Goal: Task Accomplishment & Management: Manage account settings

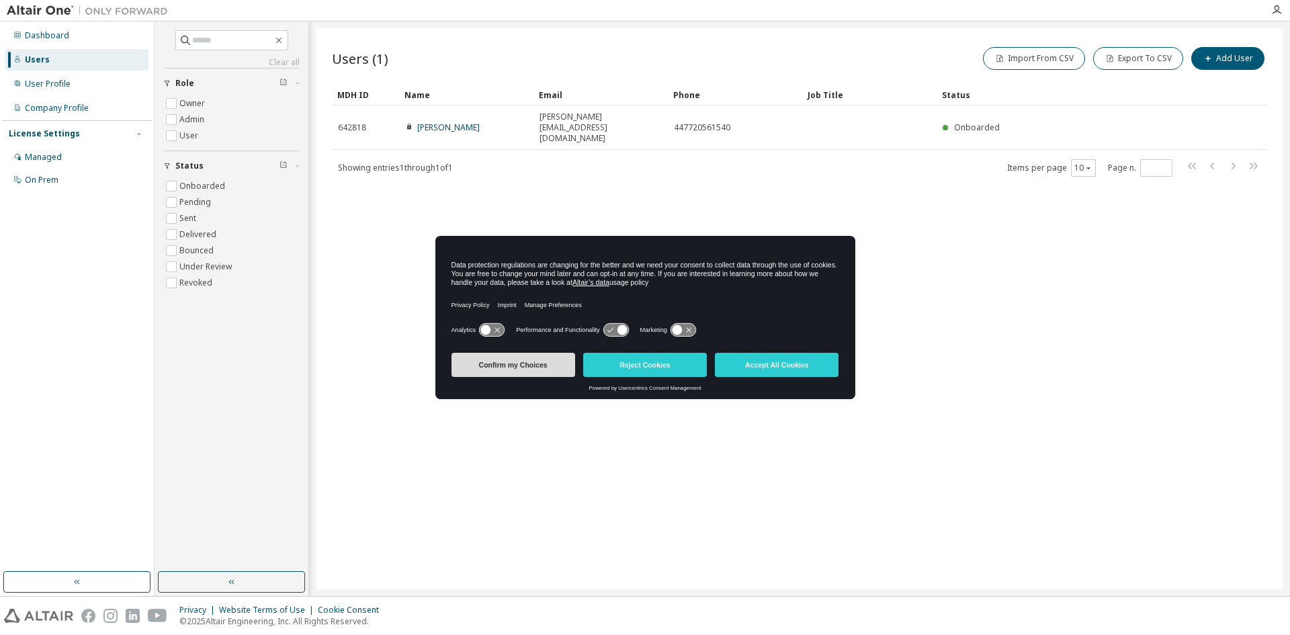
click at [545, 365] on button "Confirm my Choices" at bounding box center [513, 365] width 124 height 24
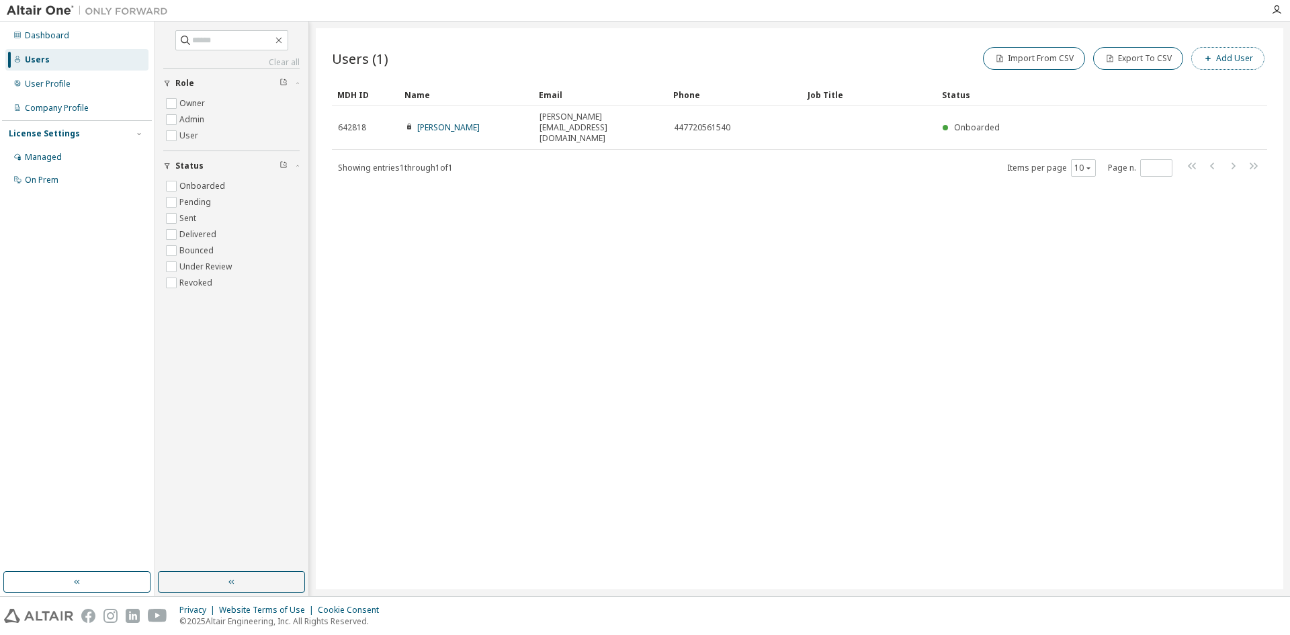
click at [1237, 59] on button "Add User" at bounding box center [1227, 58] width 73 height 23
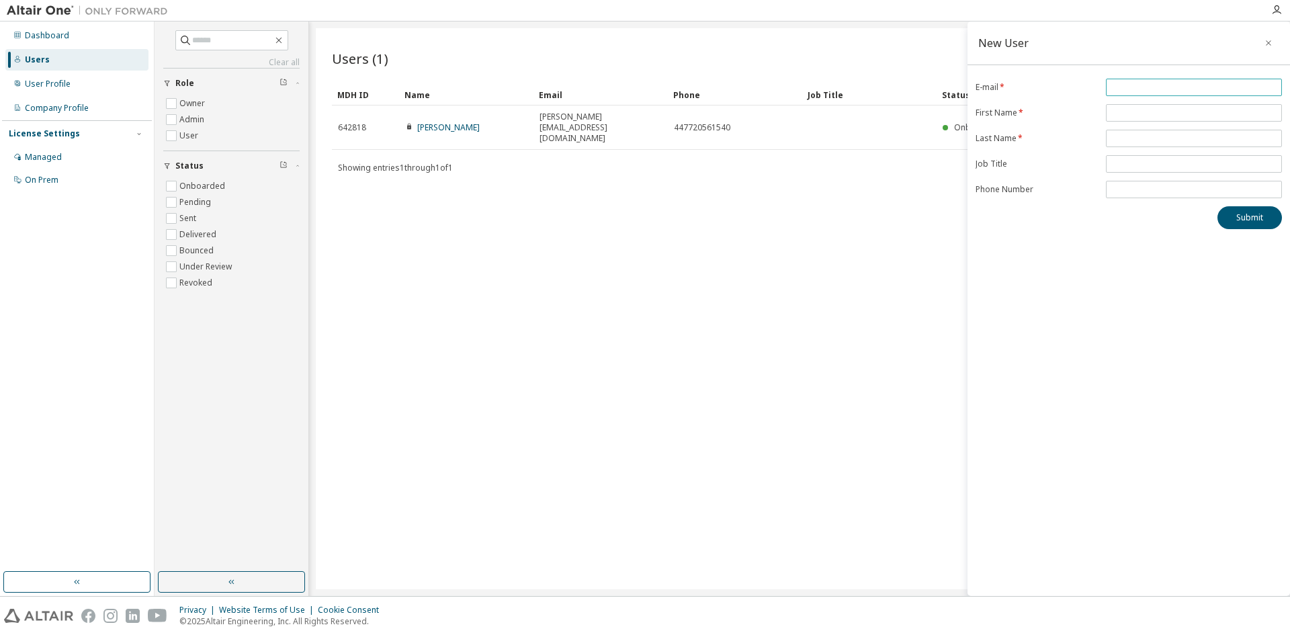
click at [1178, 89] on input "email" at bounding box center [1193, 87] width 169 height 11
drag, startPoint x: 1160, startPoint y: 91, endPoint x: 986, endPoint y: 83, distance: 173.5
click at [986, 83] on form "E-mail * ***** First Name * Last Name * Job Title Phone Number" at bounding box center [1128, 139] width 306 height 120
paste input "**********"
type input "**********"
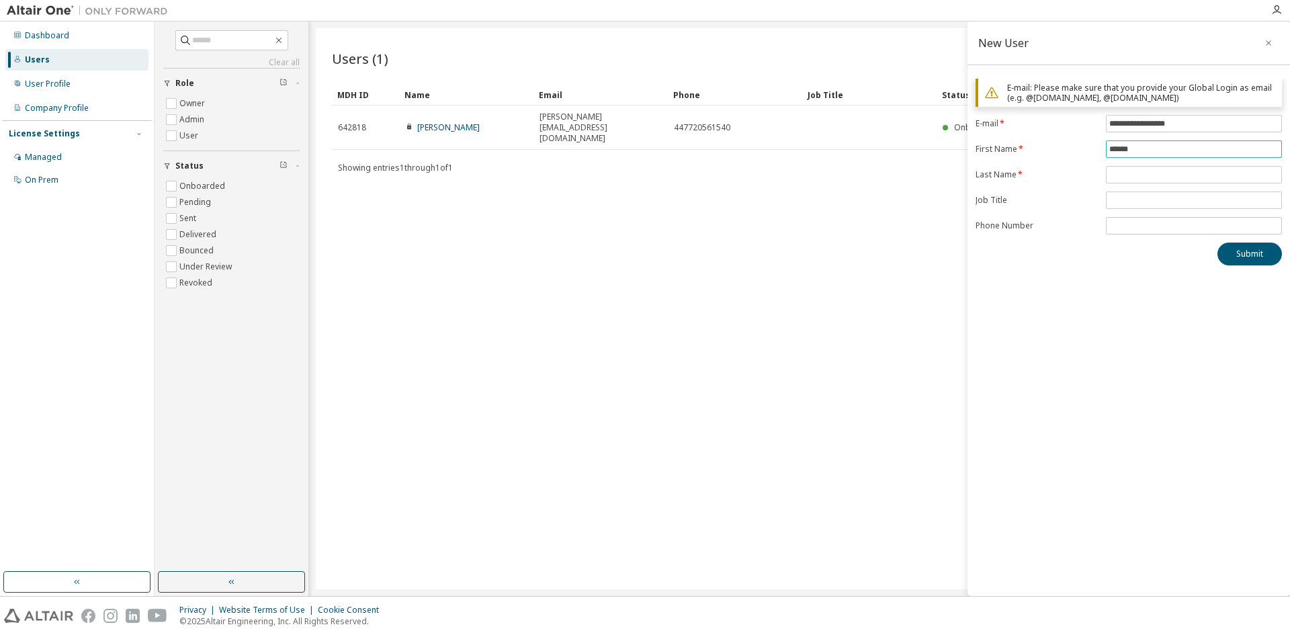
type input "******"
type input "*****"
click at [1119, 200] on input "text" at bounding box center [1193, 200] width 169 height 11
type input "**********"
click at [1136, 223] on input "tel" at bounding box center [1193, 225] width 169 height 11
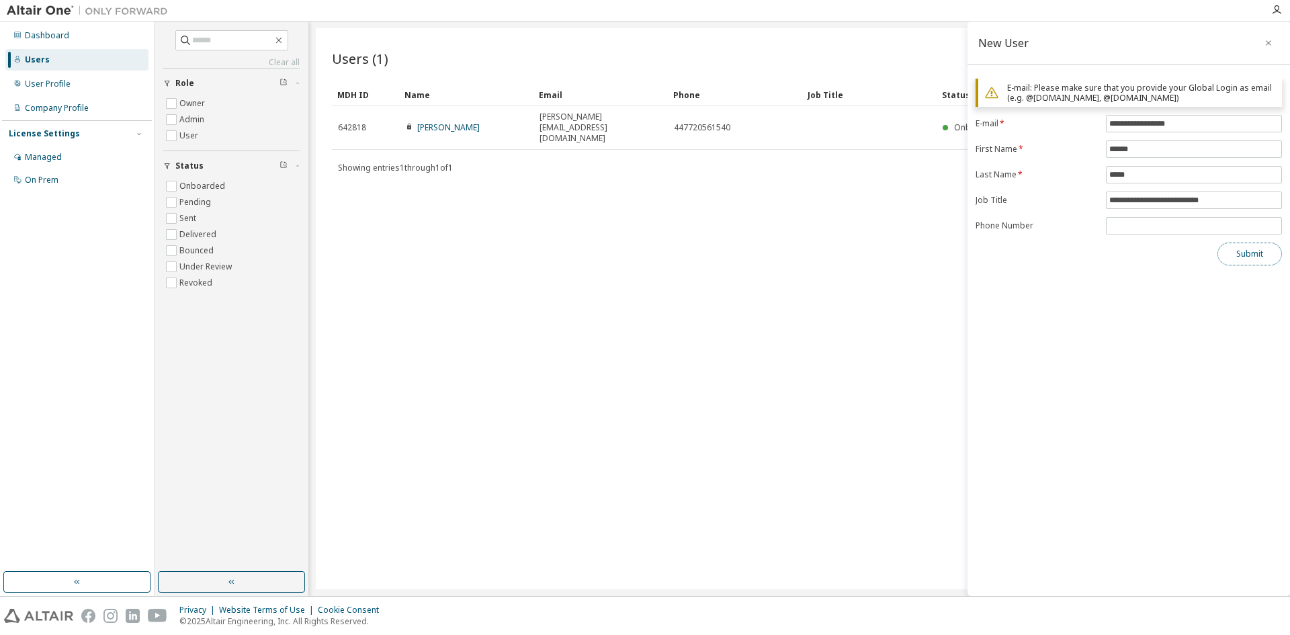
click at [1235, 251] on button "Submit" at bounding box center [1249, 254] width 64 height 23
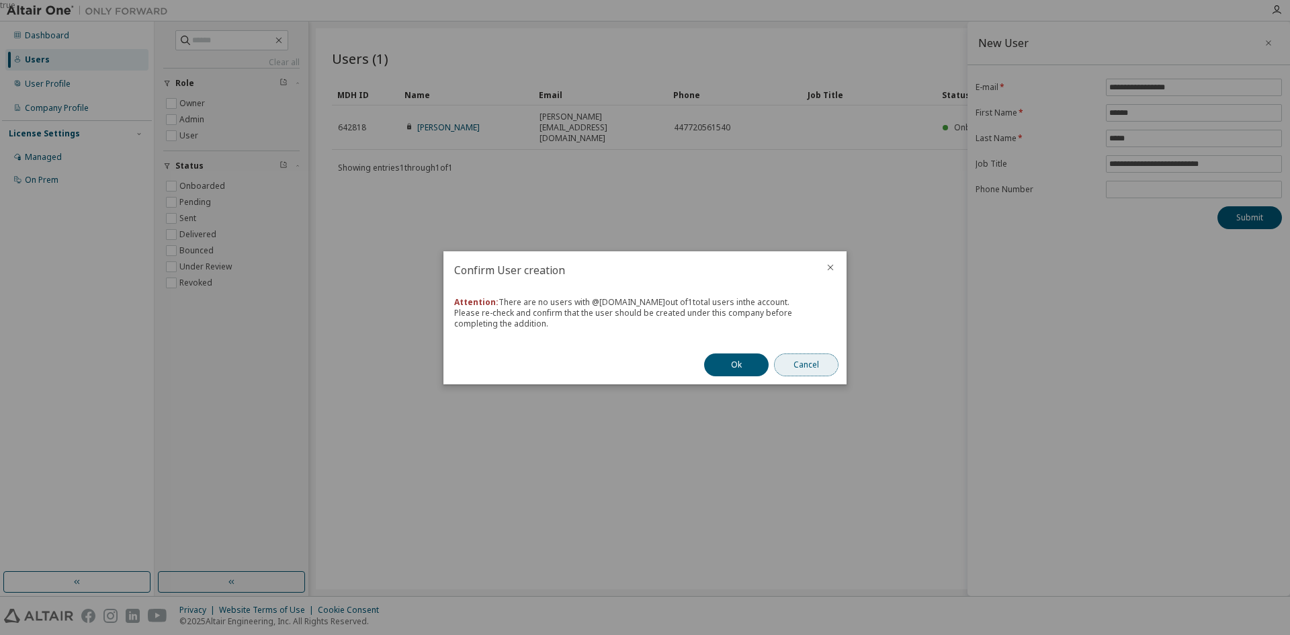
click at [817, 366] on button "Cancel" at bounding box center [806, 364] width 64 height 23
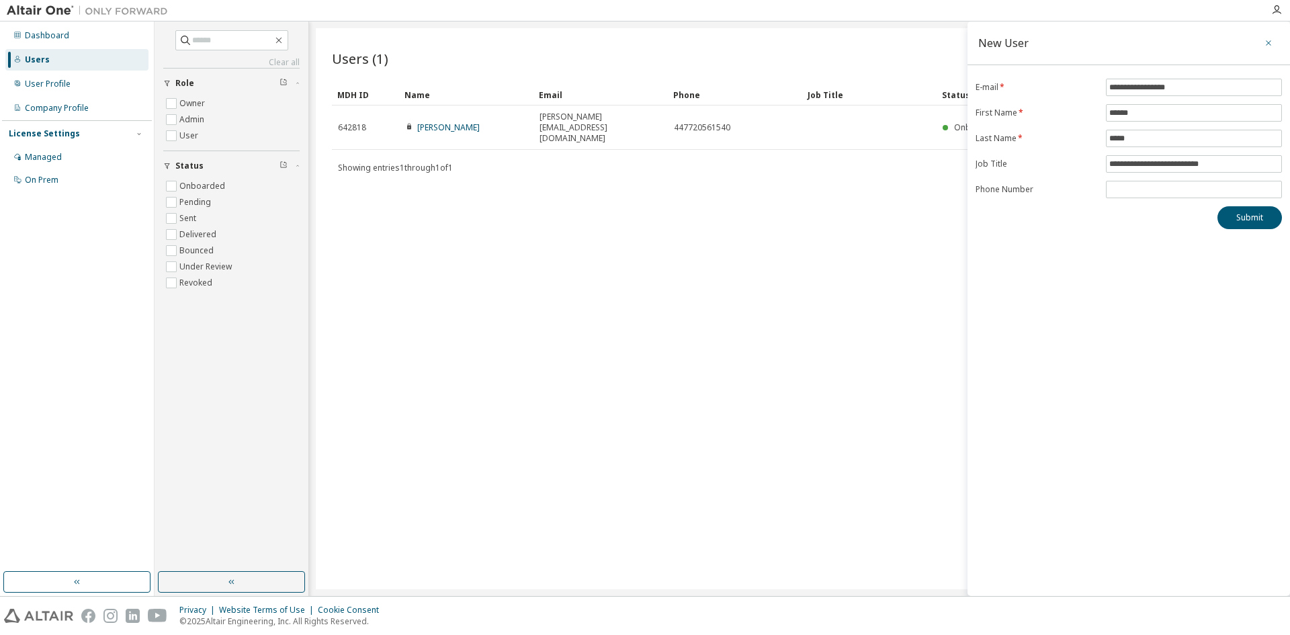
click at [1270, 40] on icon "button" at bounding box center [1268, 43] width 9 height 11
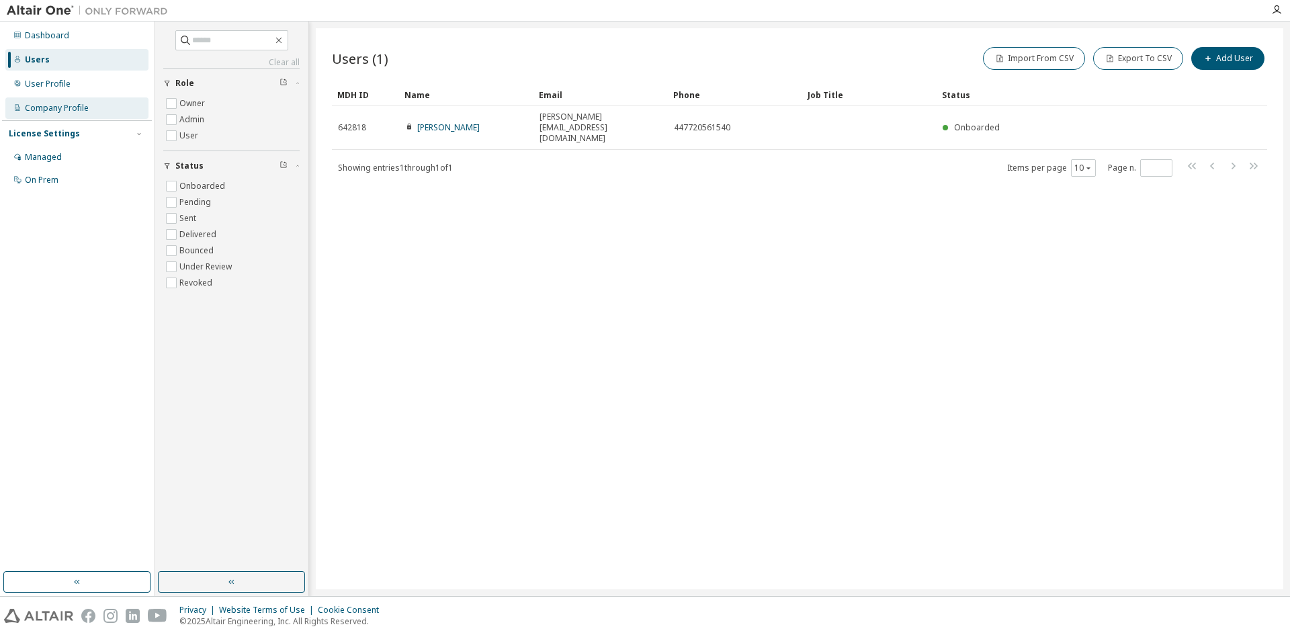
click at [60, 108] on div "Company Profile" at bounding box center [57, 108] width 64 height 11
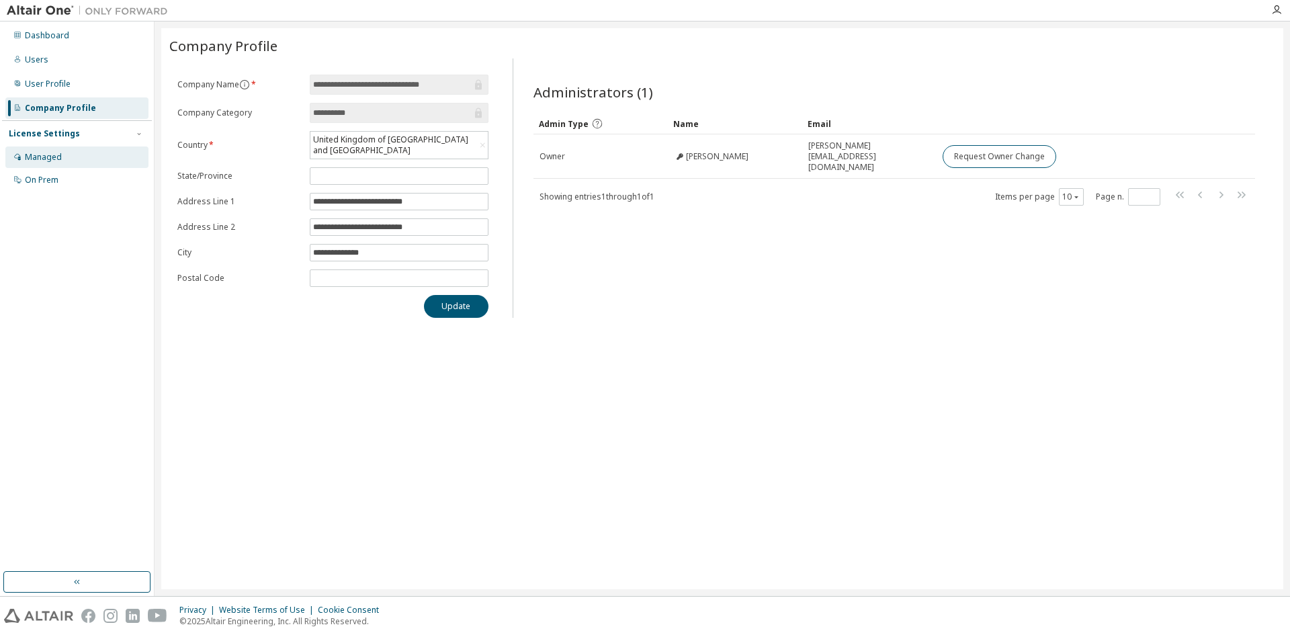
click at [54, 163] on div "Managed" at bounding box center [76, 156] width 143 height 21
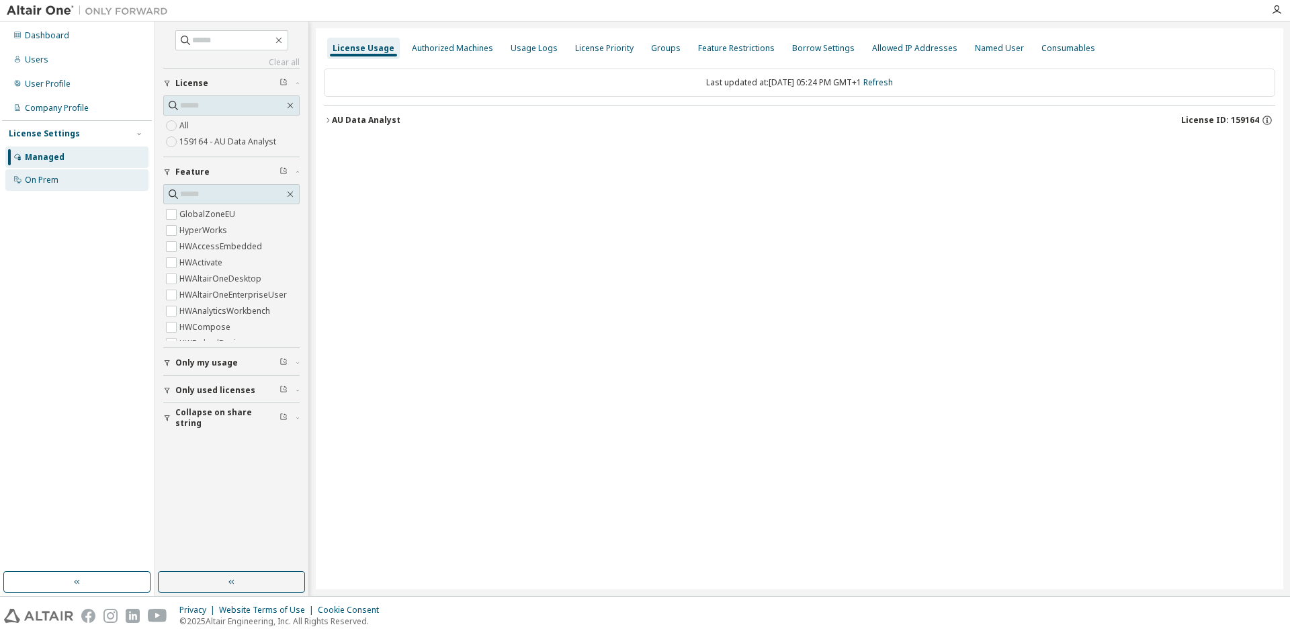
click at [48, 181] on div "On Prem" at bounding box center [42, 180] width 34 height 11
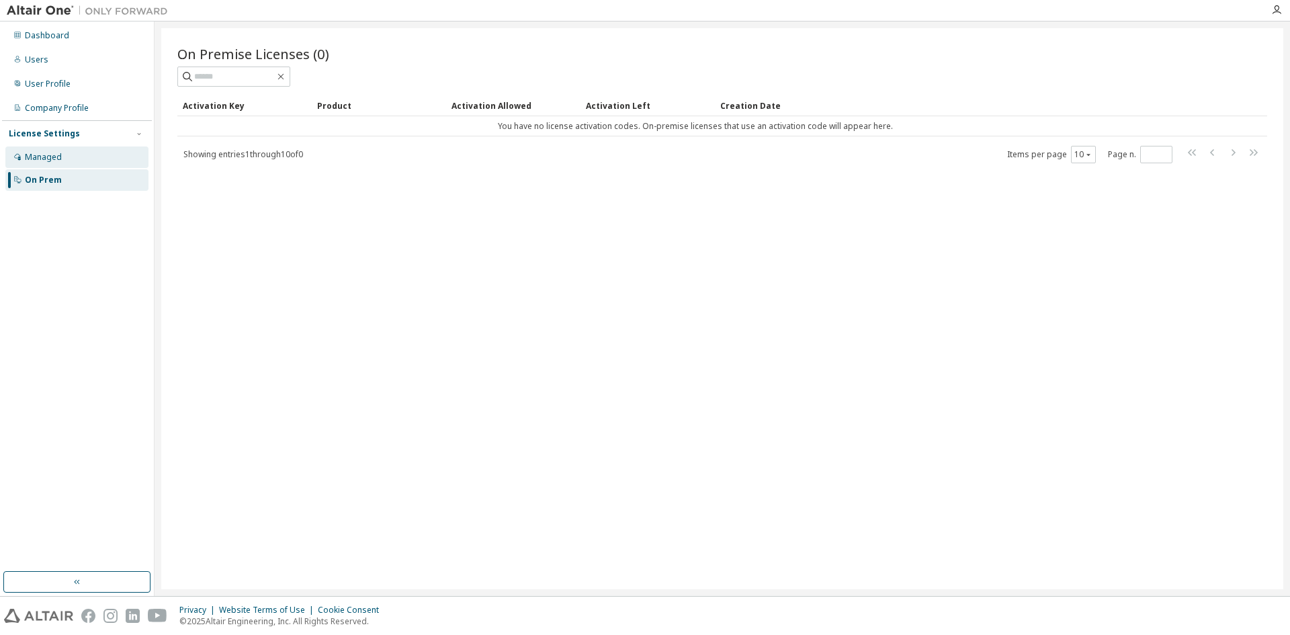
click at [52, 165] on div "Managed" at bounding box center [76, 156] width 143 height 21
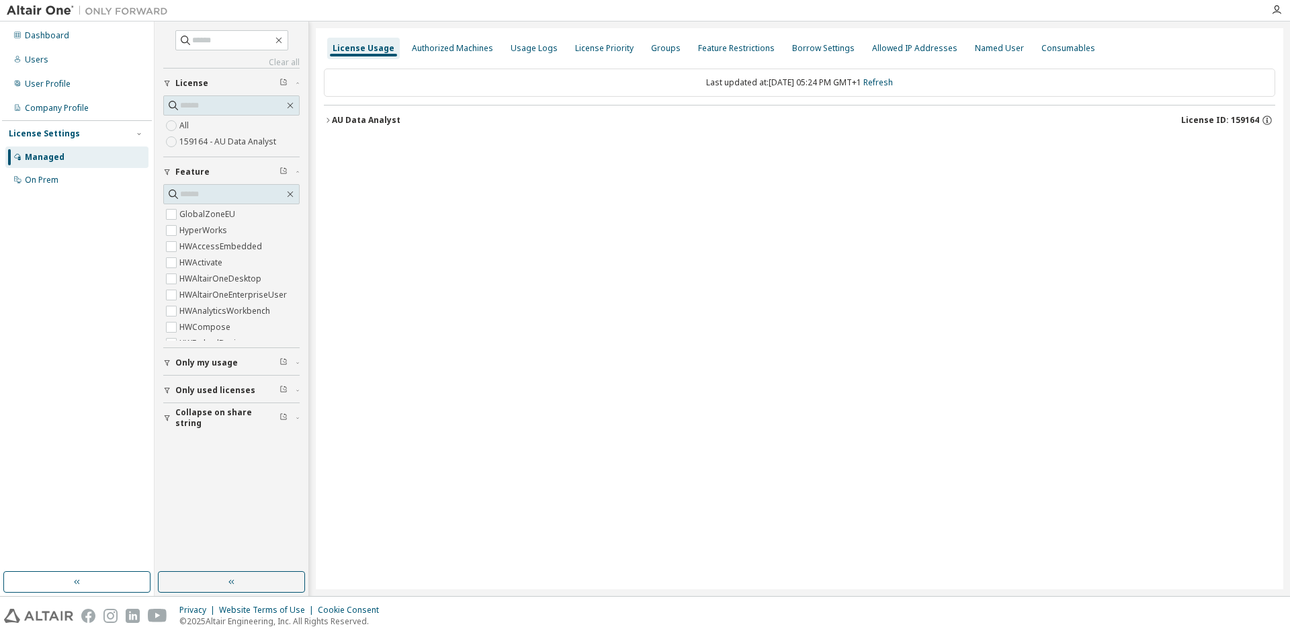
click at [329, 118] on icon "button" at bounding box center [328, 120] width 8 height 8
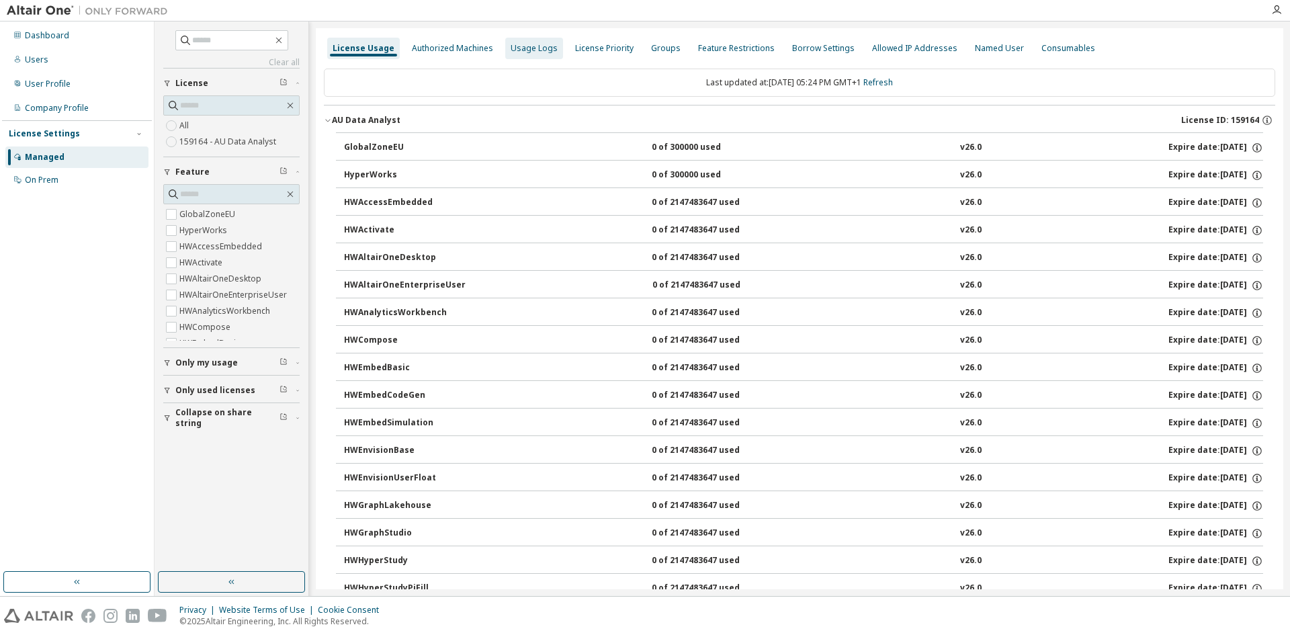
click at [539, 44] on div "Usage Logs" at bounding box center [534, 48] width 47 height 11
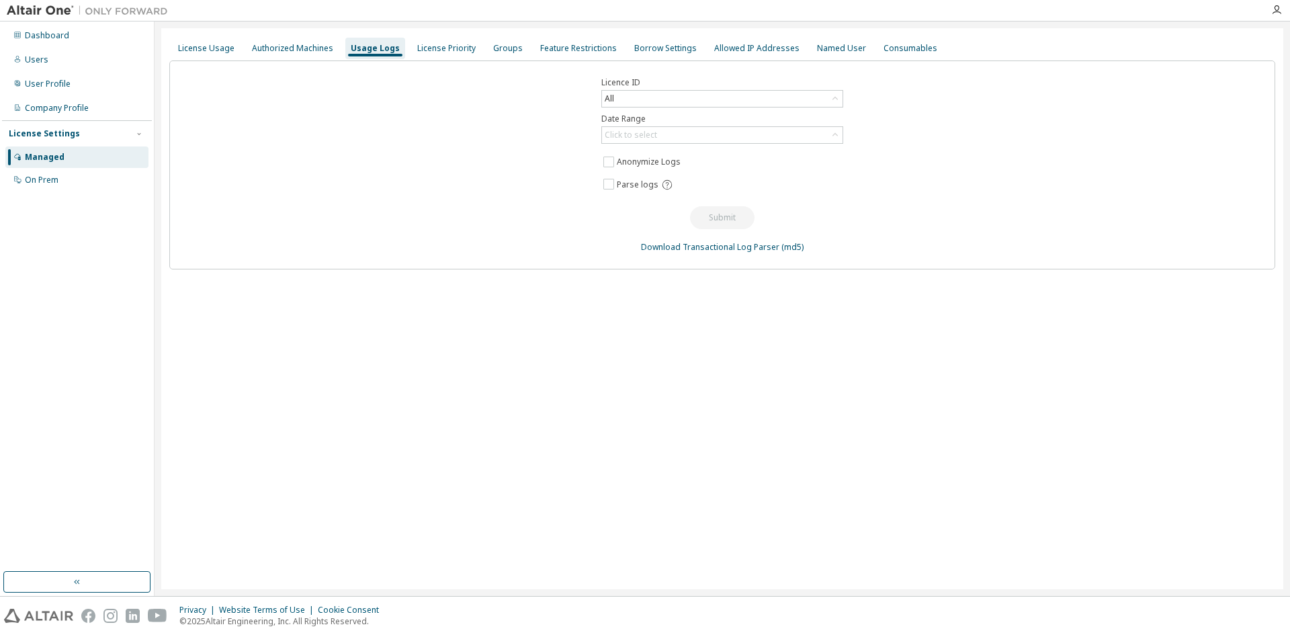
click at [49, 152] on div "Managed" at bounding box center [45, 157] width 40 height 11
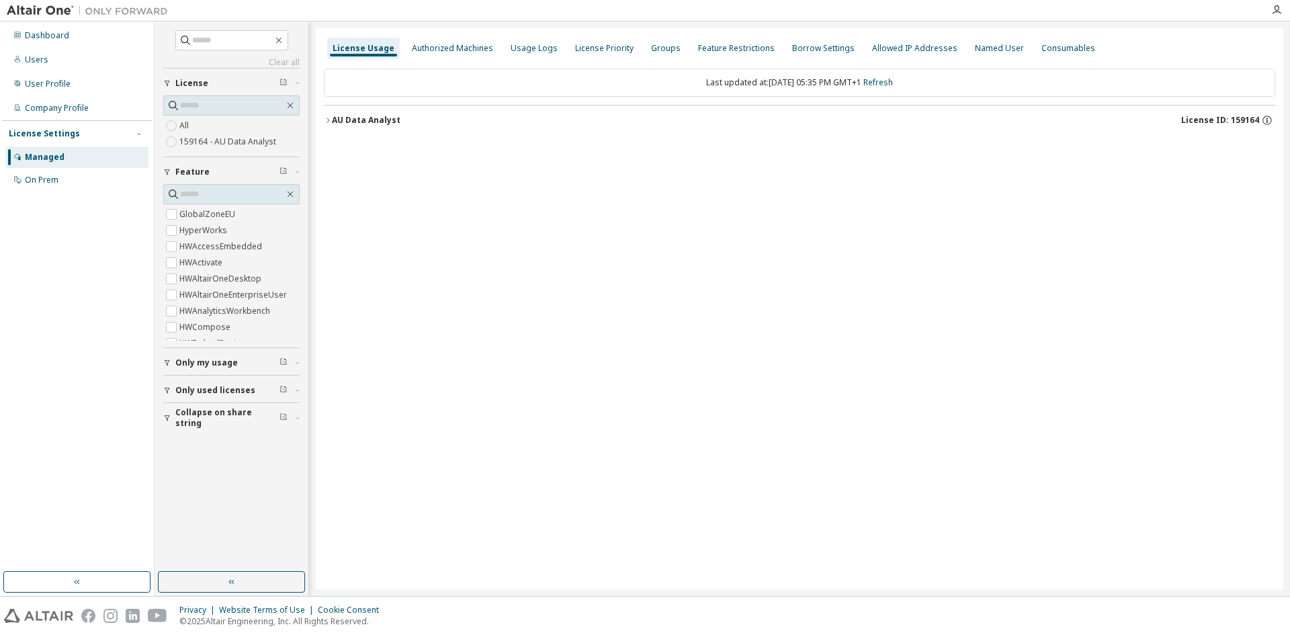
click at [325, 118] on icon "button" at bounding box center [328, 120] width 8 height 8
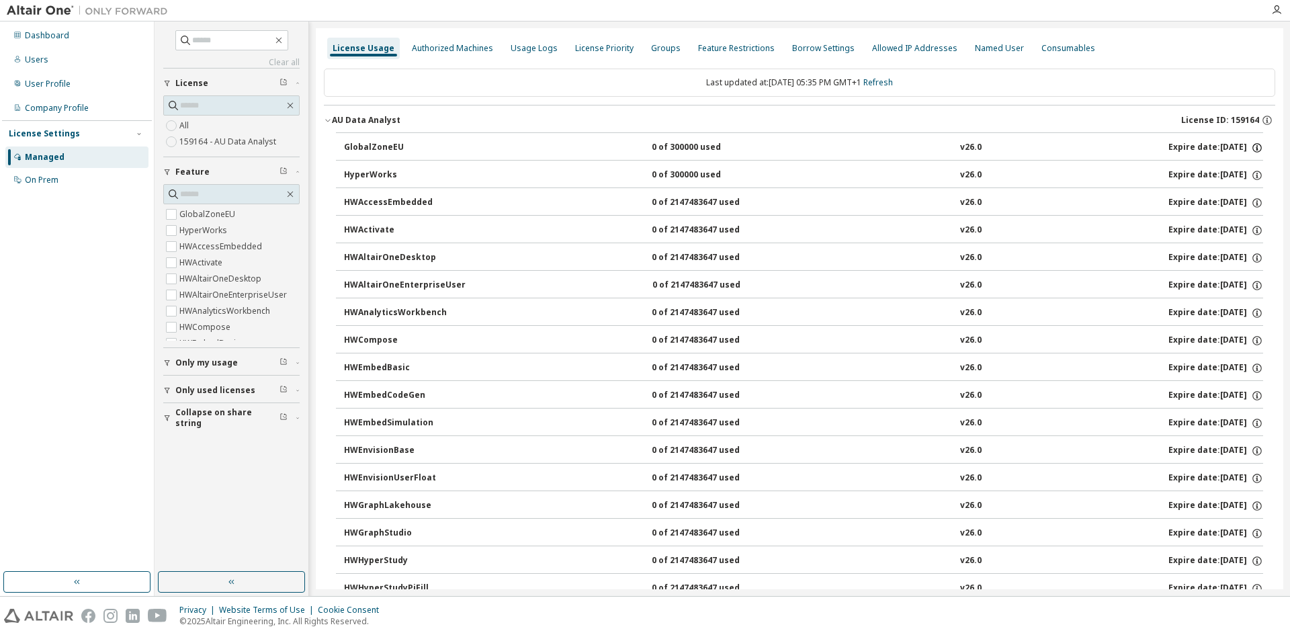
click at [1251, 148] on icon "button" at bounding box center [1257, 148] width 12 height 12
click at [365, 145] on div "GlobalZoneEU" at bounding box center [404, 148] width 121 height 12
click at [367, 145] on div "GlobalZoneEU" at bounding box center [404, 148] width 121 height 12
click at [401, 147] on div "GlobalZoneEU" at bounding box center [404, 148] width 121 height 12
click at [608, 44] on div "License Priority" at bounding box center [604, 48] width 58 height 11
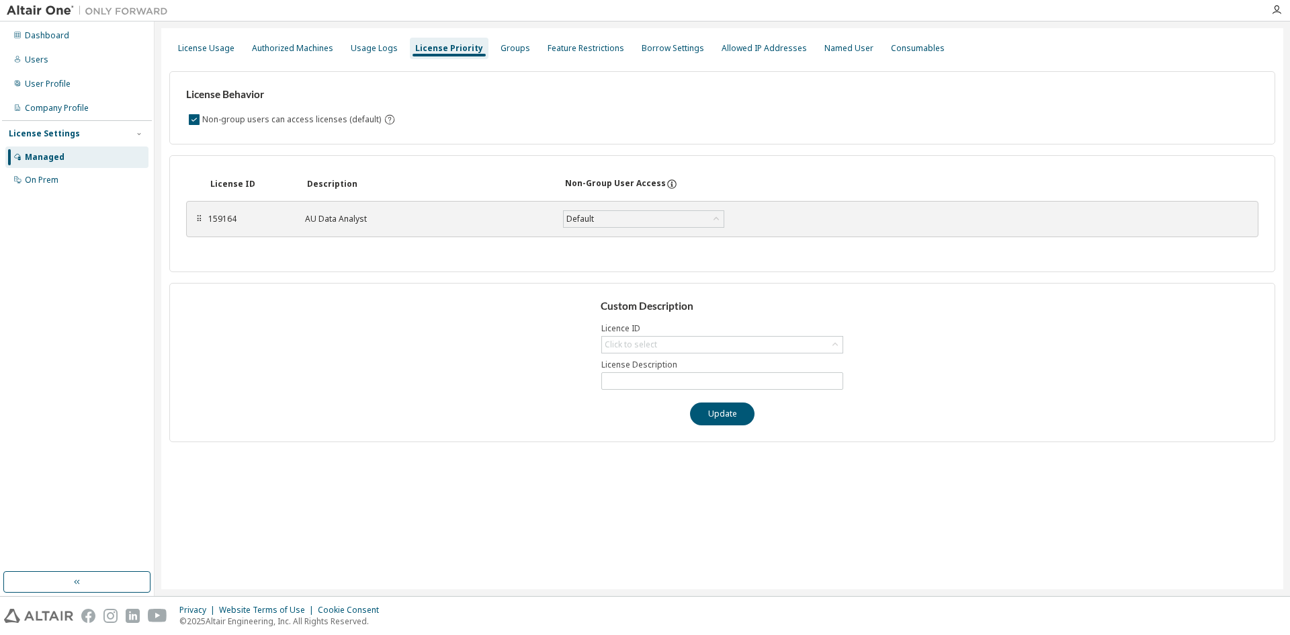
click at [51, 156] on div "Managed" at bounding box center [45, 157] width 40 height 11
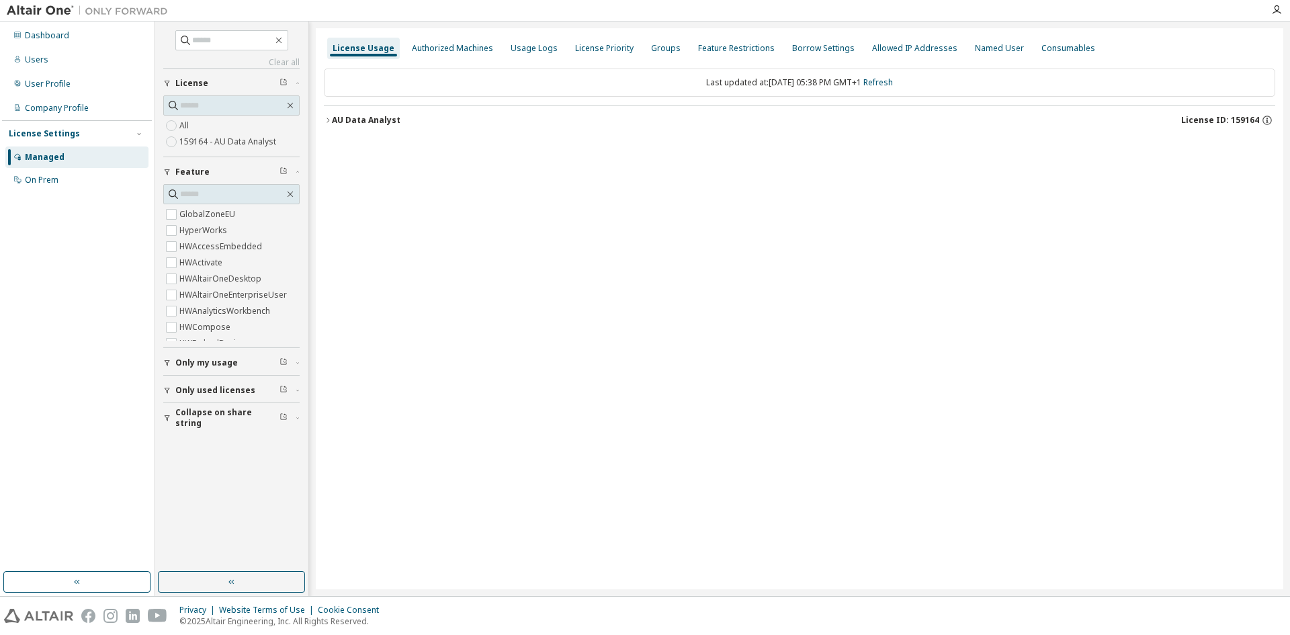
click at [349, 122] on div "AU Data Analyst" at bounding box center [366, 120] width 69 height 11
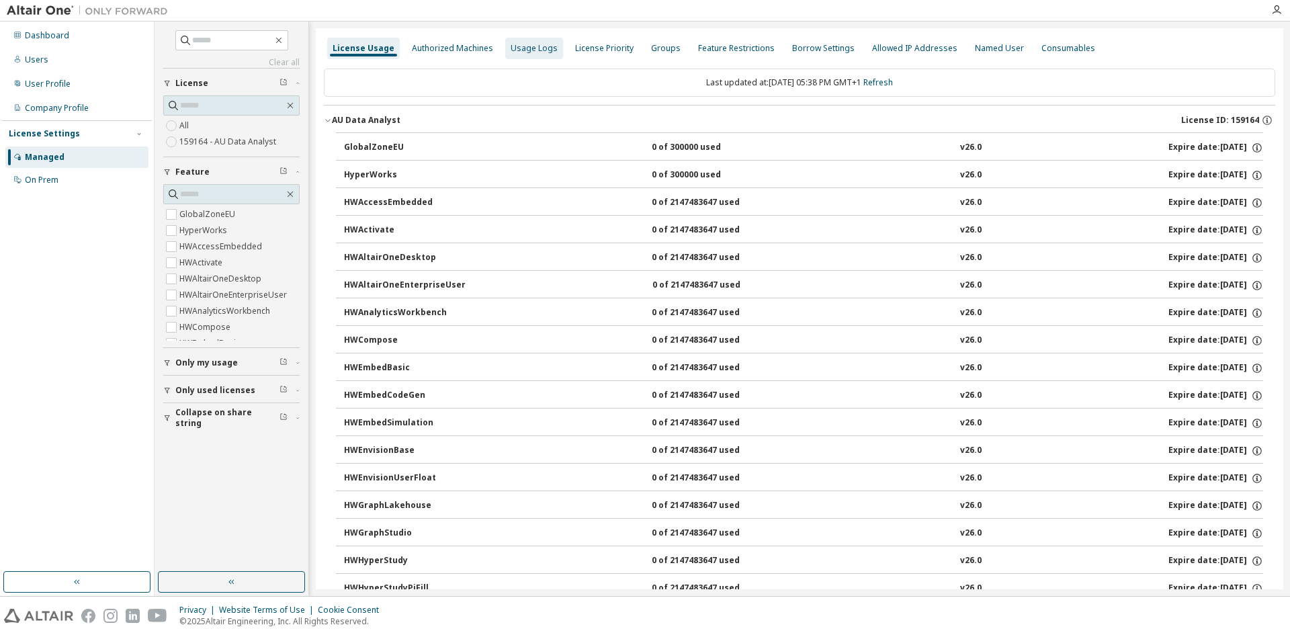
click at [533, 54] on div "Usage Logs" at bounding box center [534, 48] width 58 height 21
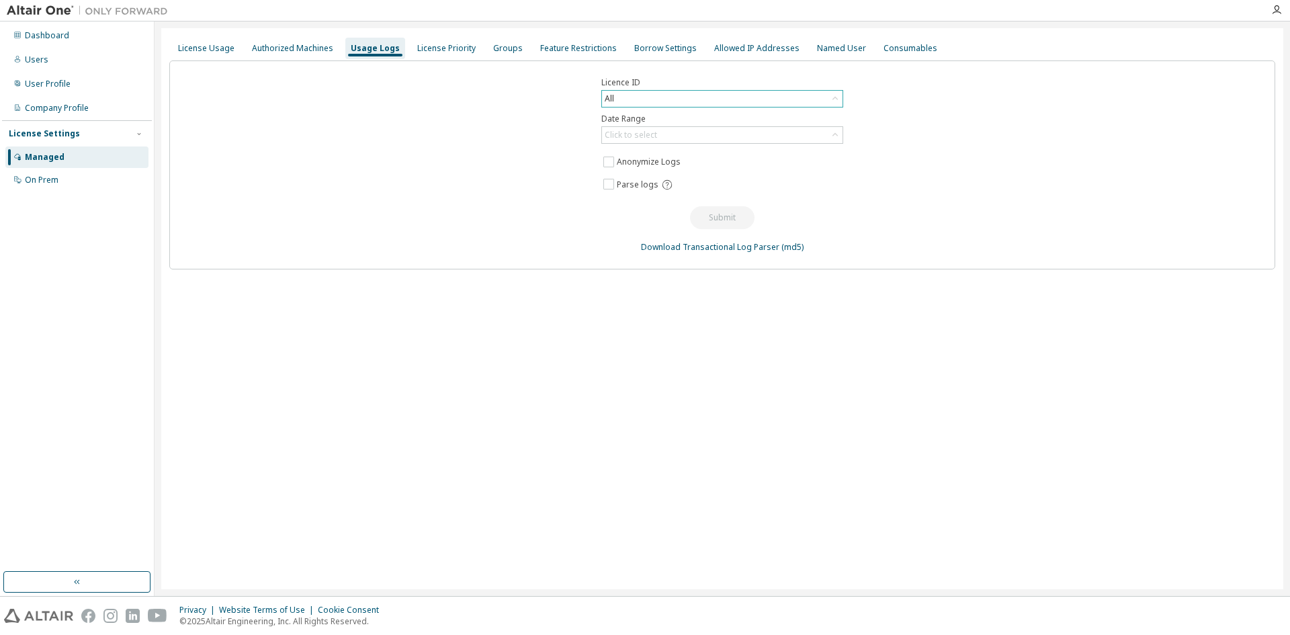
click at [638, 98] on div "All" at bounding box center [722, 99] width 241 height 16
click at [640, 98] on div "All" at bounding box center [722, 99] width 241 height 16
click at [674, 136] on div "Click to select" at bounding box center [722, 135] width 241 height 16
click at [674, 193] on li "Year to date" at bounding box center [722, 189] width 238 height 17
click at [703, 210] on button "Submit" at bounding box center [722, 217] width 64 height 23
